Goal: Task Accomplishment & Management: Complete application form

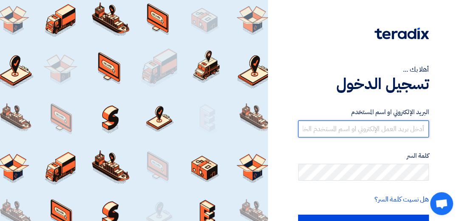
type input "[EMAIL_ADDRESS][DOMAIN_NAME]"
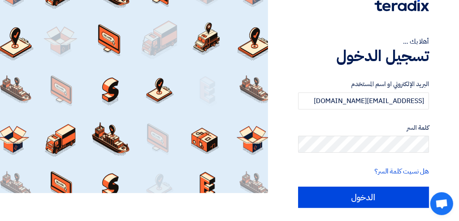
scroll to position [29, 0]
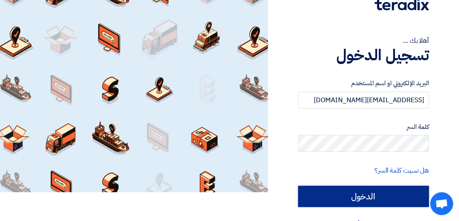
click at [374, 199] on input "الدخول" at bounding box center [363, 196] width 131 height 21
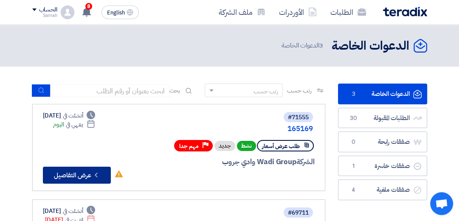
click at [77, 175] on button "Check details عرض التفاصيل" at bounding box center [77, 175] width 68 height 17
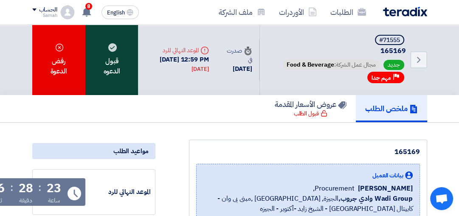
click at [110, 69] on div "قبول الدعوه" at bounding box center [111, 60] width 53 height 70
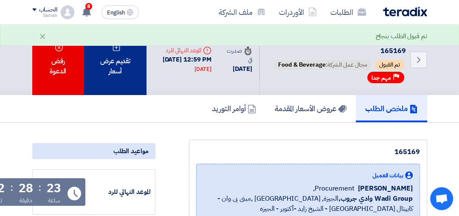
click at [112, 60] on div "تقديم عرض أسعار" at bounding box center [115, 60] width 63 height 70
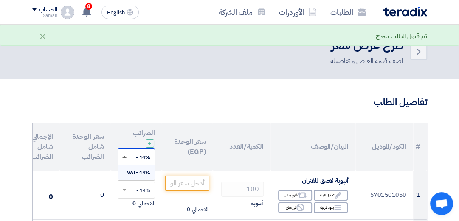
click at [124, 158] on span at bounding box center [123, 157] width 11 height 8
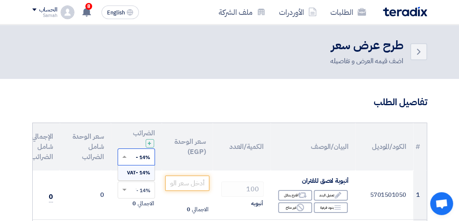
click at [133, 174] on span "14% -VAT" at bounding box center [138, 173] width 23 height 8
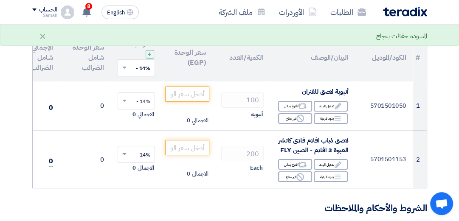
scroll to position [92, 0]
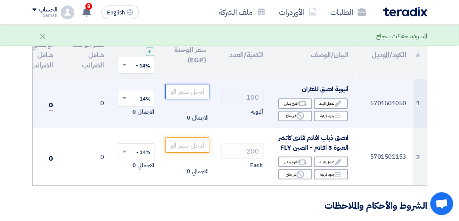
click at [192, 90] on input "number" at bounding box center [187, 91] width 44 height 15
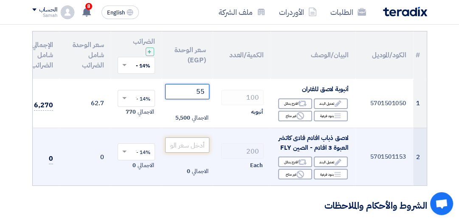
type input "55"
click at [189, 144] on input "number" at bounding box center [187, 145] width 44 height 15
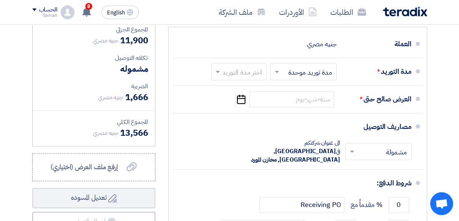
scroll to position [321, 0]
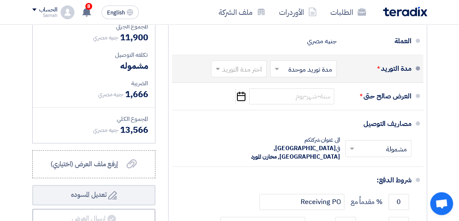
type input "32"
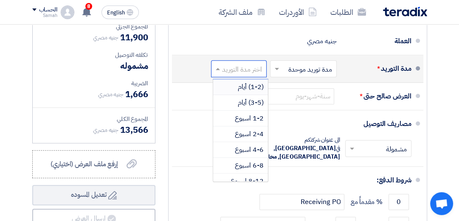
click at [219, 73] on span at bounding box center [216, 69] width 11 height 8
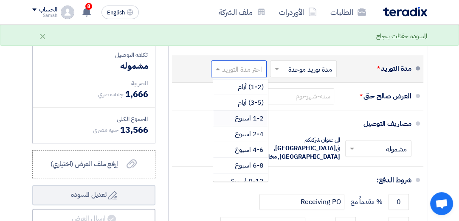
click at [240, 123] on span "1-2 اسبوع" at bounding box center [249, 118] width 29 height 10
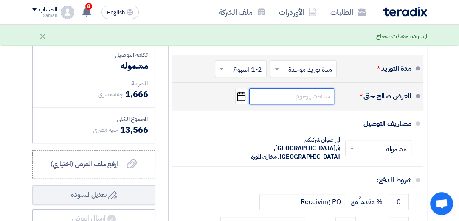
click at [280, 102] on input at bounding box center [291, 96] width 85 height 16
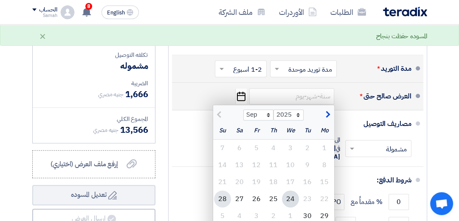
click at [219, 206] on div "28" at bounding box center [222, 199] width 17 height 17
type input "[DATE]"
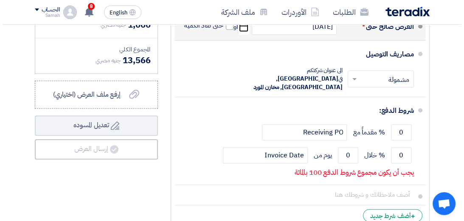
scroll to position [399, 0]
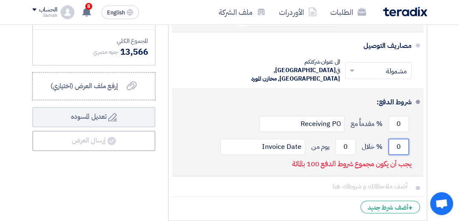
drag, startPoint x: 405, startPoint y: 144, endPoint x: 389, endPoint y: 146, distance: 15.5
click at [389, 146] on input "0" at bounding box center [399, 147] width 20 height 16
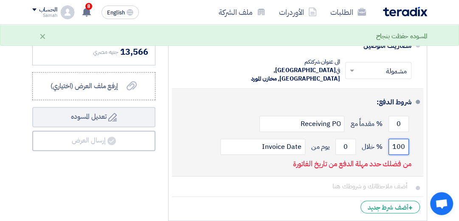
type input "100"
drag, startPoint x: 333, startPoint y: 147, endPoint x: 326, endPoint y: 149, distance: 6.9
click at [326, 149] on div "100 % خلال 0 يوم من Invoice Date" at bounding box center [295, 146] width 233 height 23
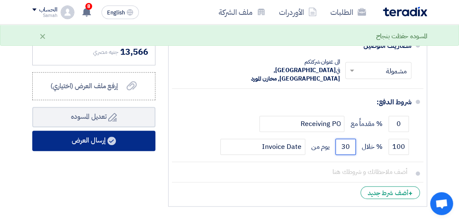
type input "30"
click at [81, 151] on button "إرسال العرض" at bounding box center [93, 141] width 123 height 20
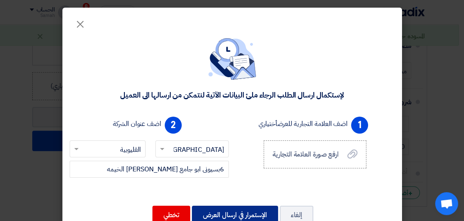
click at [241, 214] on button "الإستمرار في ارسال العرض" at bounding box center [235, 215] width 86 height 19
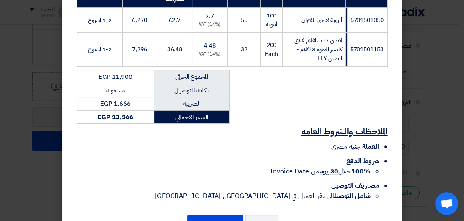
scroll to position [195, 0]
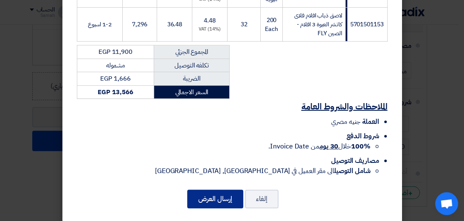
click at [217, 190] on button "إرسال العرض" at bounding box center [215, 199] width 56 height 19
